Goal: Transaction & Acquisition: Purchase product/service

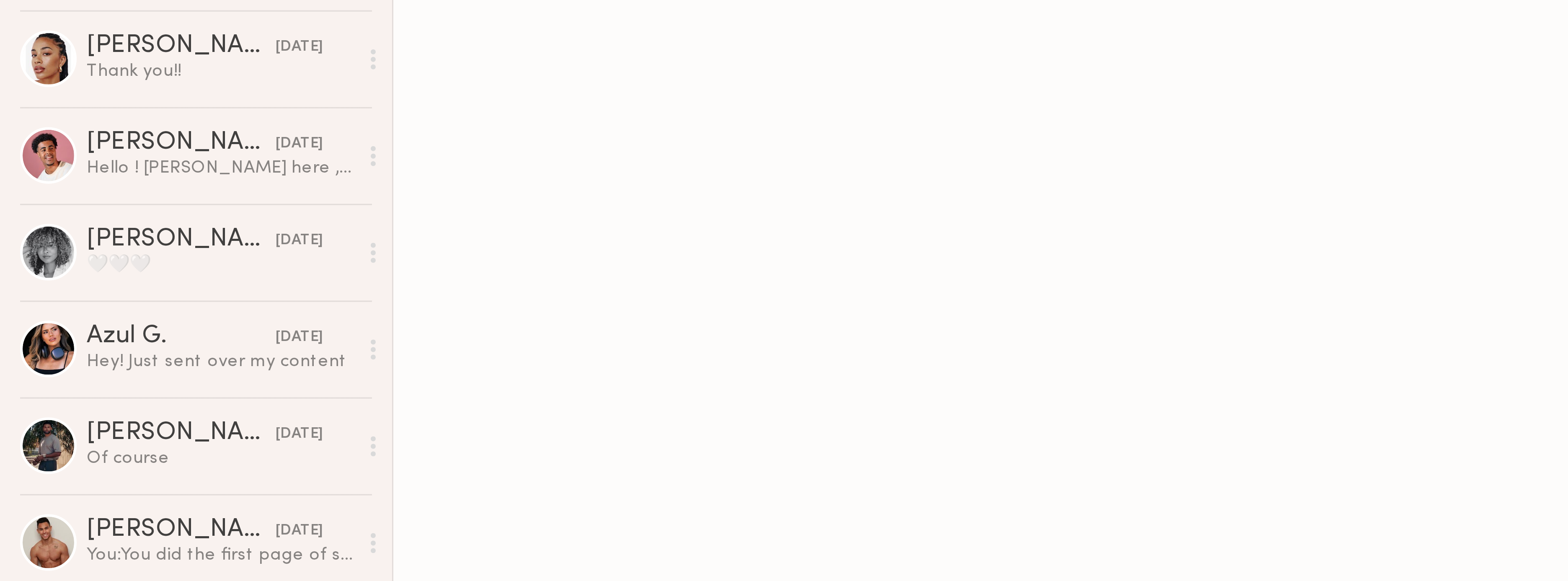
scroll to position [829, 0]
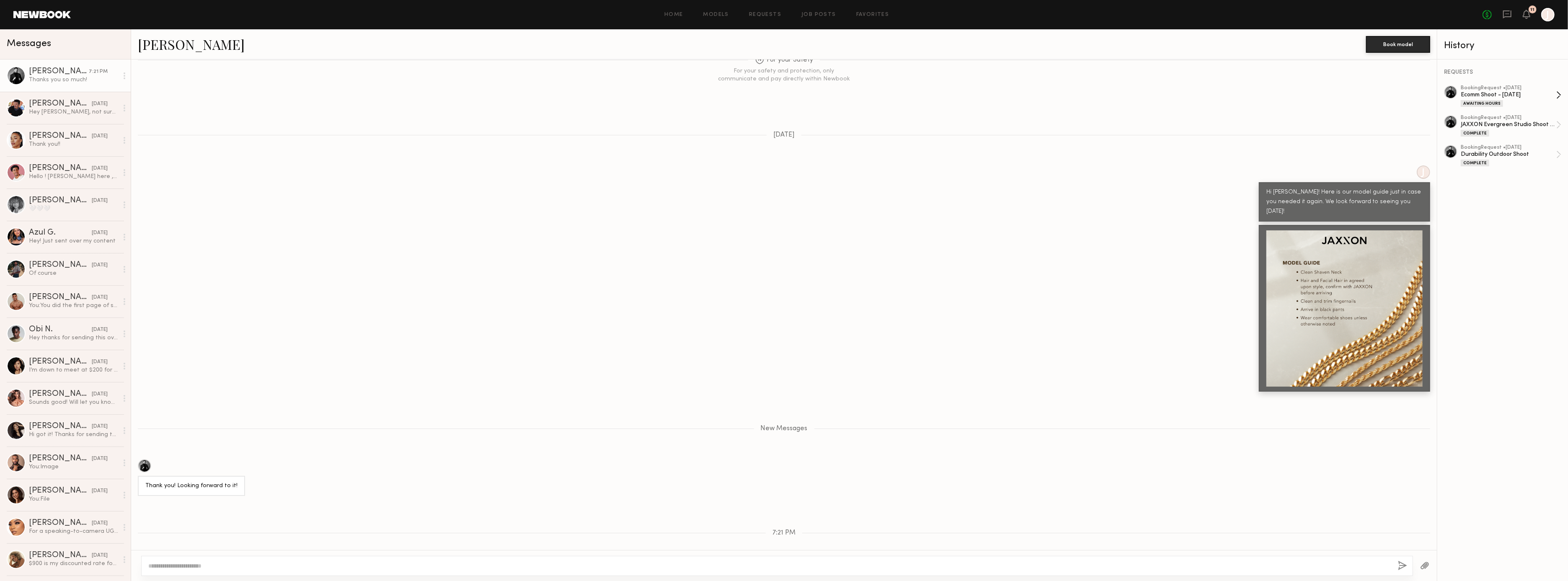
click at [1493, 101] on div "Awaiting Hours" at bounding box center [1481, 103] width 42 height 7
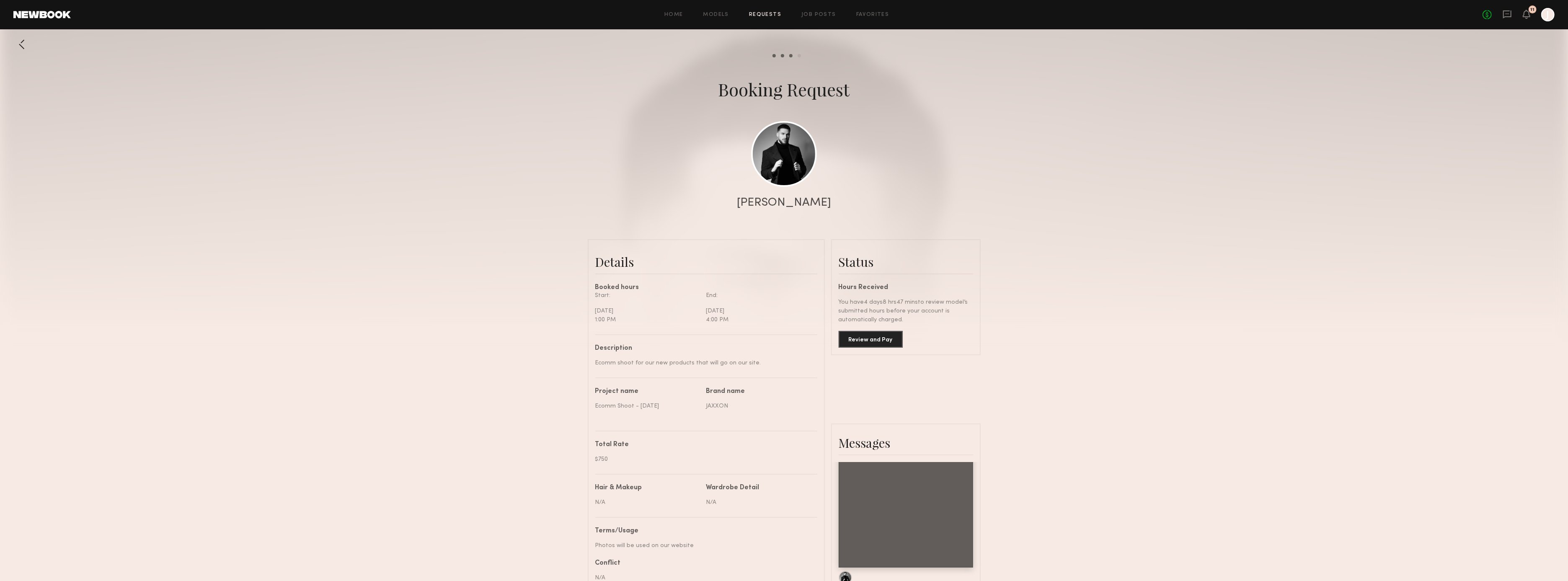
scroll to position [703, 0]
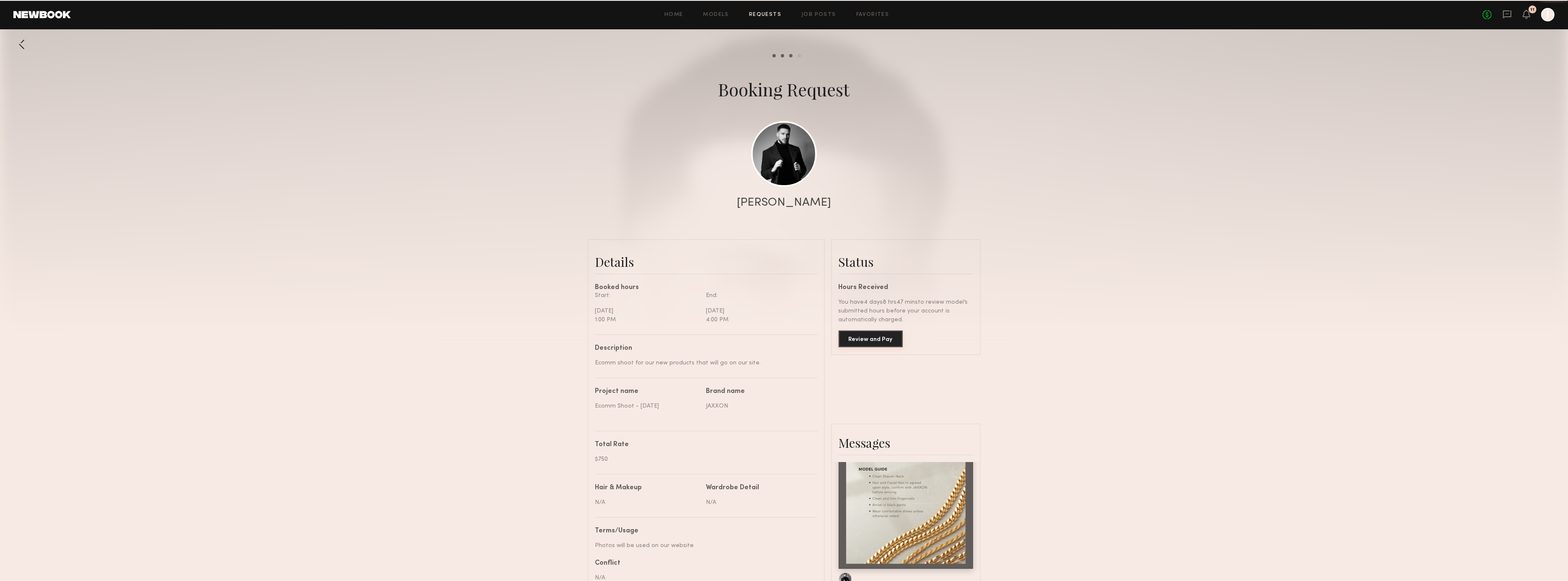
drag, startPoint x: 886, startPoint y: 328, endPoint x: 907, endPoint y: 323, distance: 21.6
click at [887, 331] on button "Review and Pay" at bounding box center [871, 339] width 64 height 17
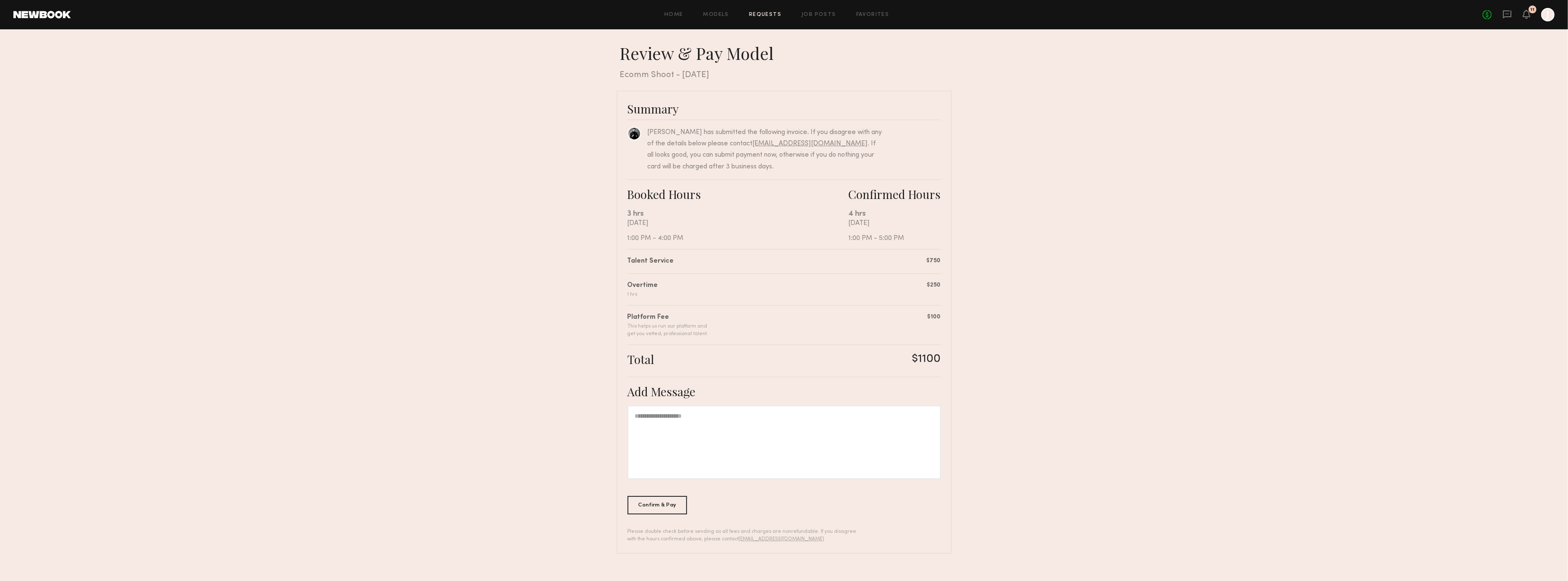
click at [892, 426] on div at bounding box center [784, 441] width 313 height 74
drag, startPoint x: 737, startPoint y: 435, endPoint x: 733, endPoint y: 434, distance: 4.1
click at [737, 435] on div at bounding box center [784, 441] width 313 height 74
click at [680, 422] on div at bounding box center [784, 441] width 313 height 74
drag, startPoint x: 656, startPoint y: 92, endPoint x: 654, endPoint y: 99, distance: 7.3
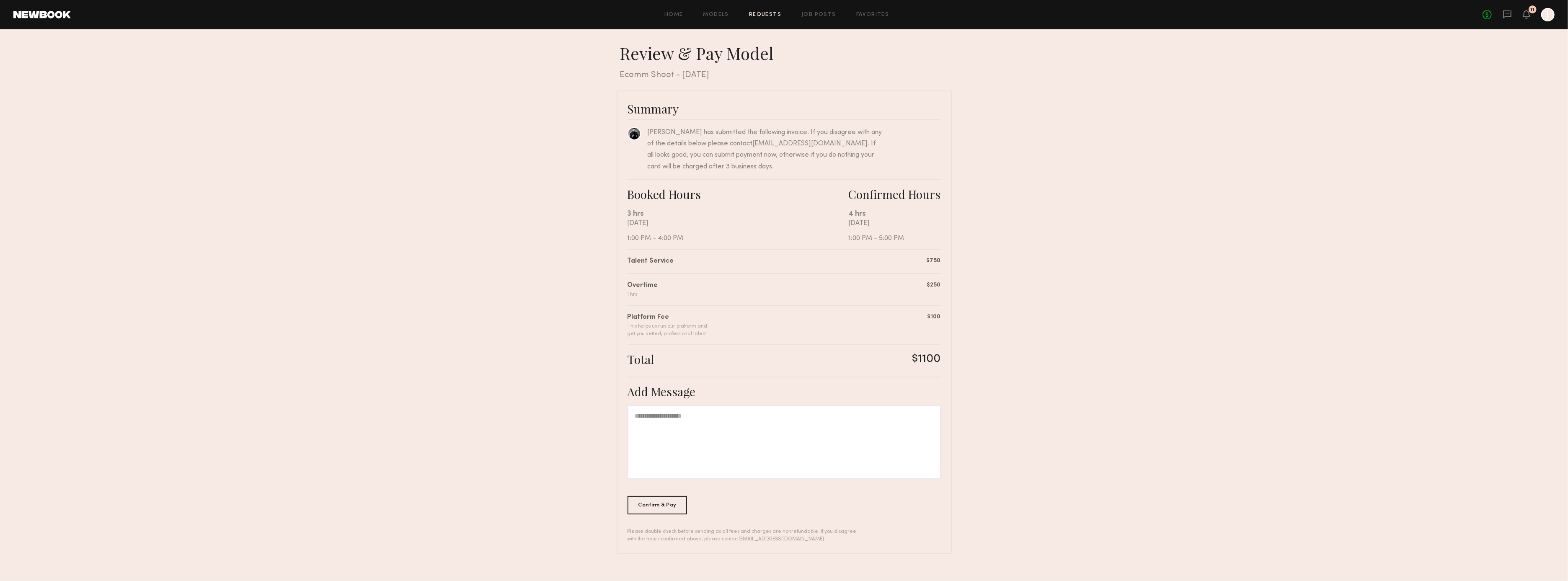
click at [656, 92] on div "Summary Isaac D. has submitted the following invoice. If you disagree with any …" at bounding box center [784, 322] width 335 height 464
drag, startPoint x: 653, startPoint y: 104, endPoint x: 653, endPoint y: 125, distance: 21.0
click at [653, 111] on div "Summary" at bounding box center [784, 109] width 313 height 15
click at [629, 130] on link at bounding box center [634, 133] width 13 height 13
drag, startPoint x: 785, startPoint y: 485, endPoint x: 762, endPoint y: 495, distance: 25.1
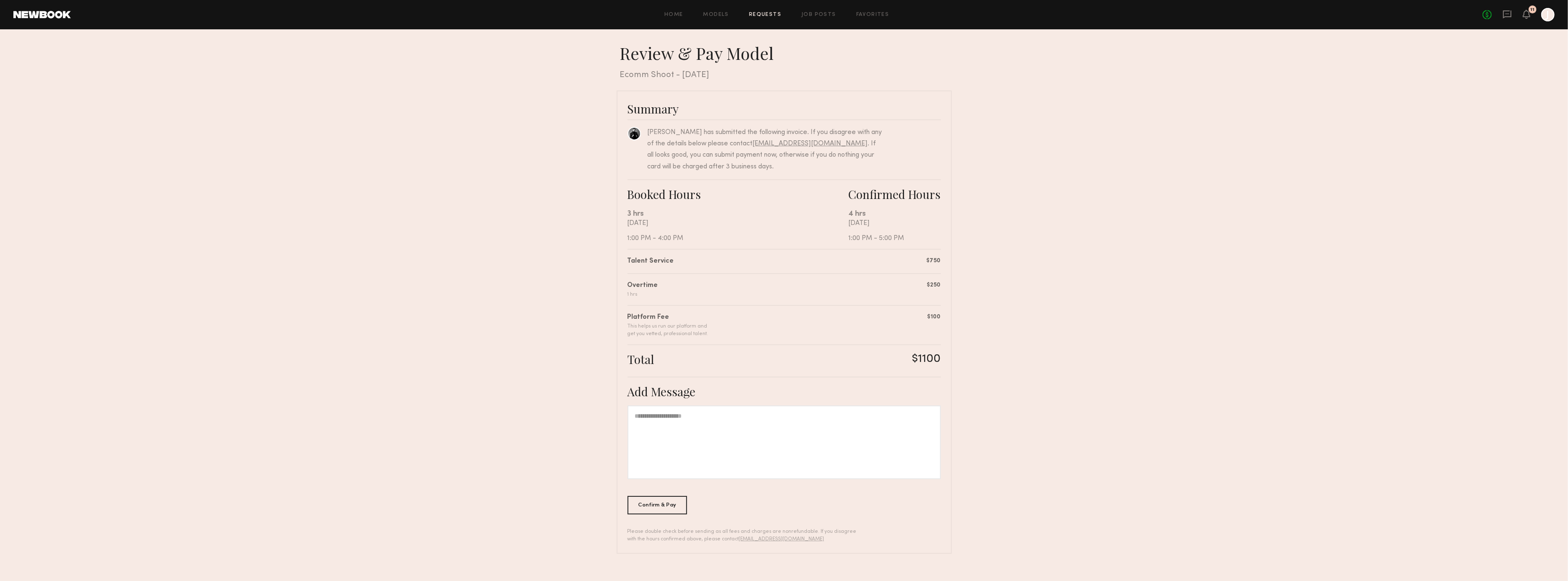
click at [785, 485] on div "Summary Isaac D. has submitted the following invoice. If you disagree with any …" at bounding box center [784, 322] width 335 height 464
drag, startPoint x: 656, startPoint y: 520, endPoint x: 656, endPoint y: 507, distance: 13.0
click at [656, 518] on div "Summary Isaac D. has submitted the following invoice. If you disagree with any …" at bounding box center [784, 322] width 335 height 464
click at [656, 500] on div "Confirm & Pay" at bounding box center [657, 505] width 60 height 19
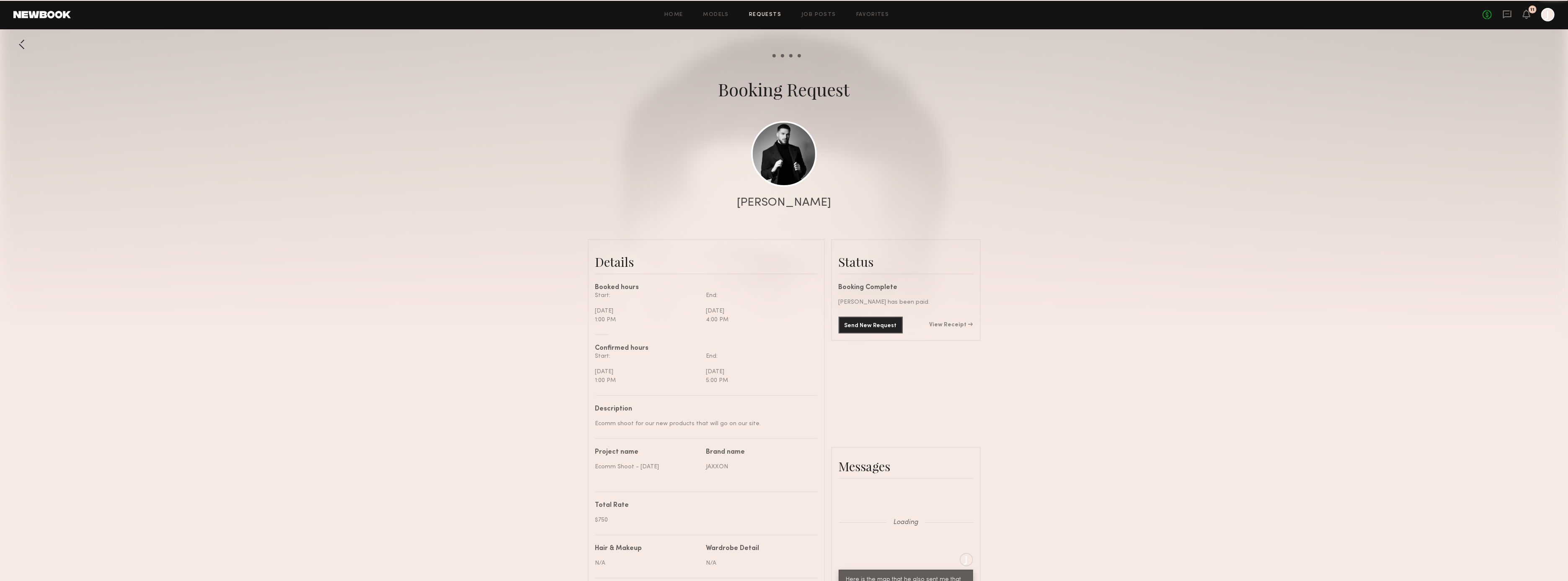
scroll to position [703, 0]
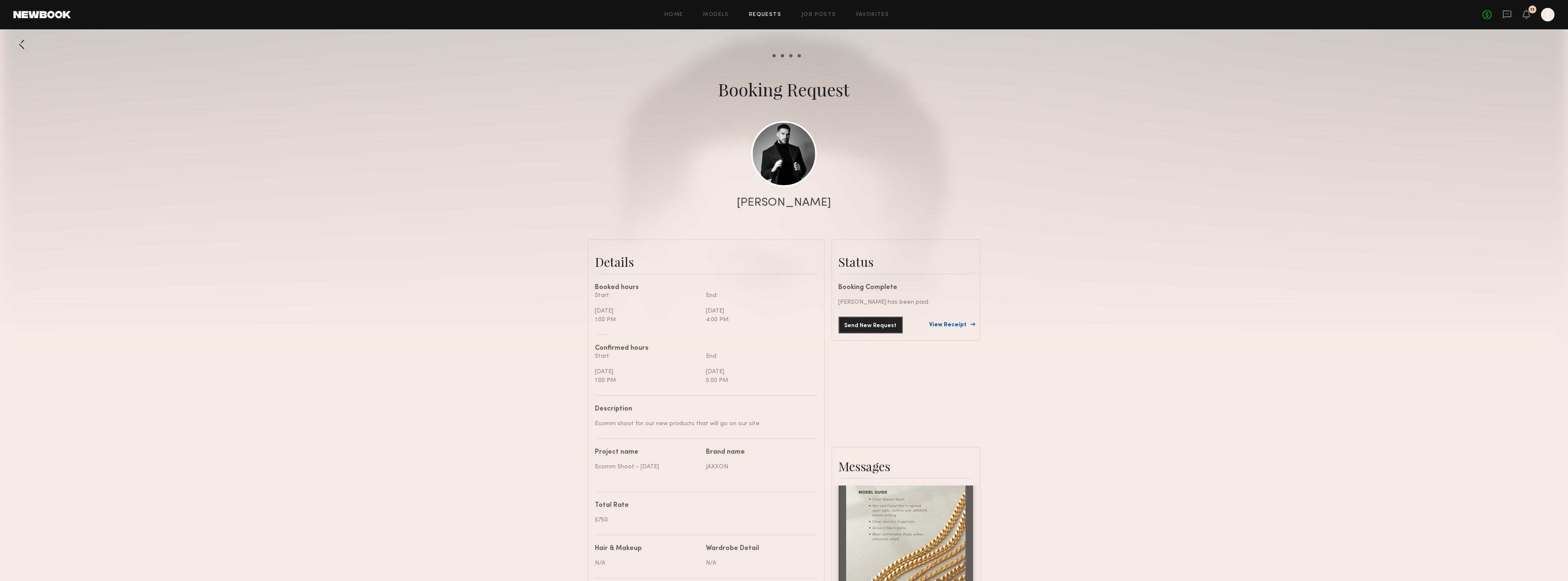
click at [939, 323] on link "View Receipt" at bounding box center [951, 325] width 44 height 6
